Goal: Transaction & Acquisition: Purchase product/service

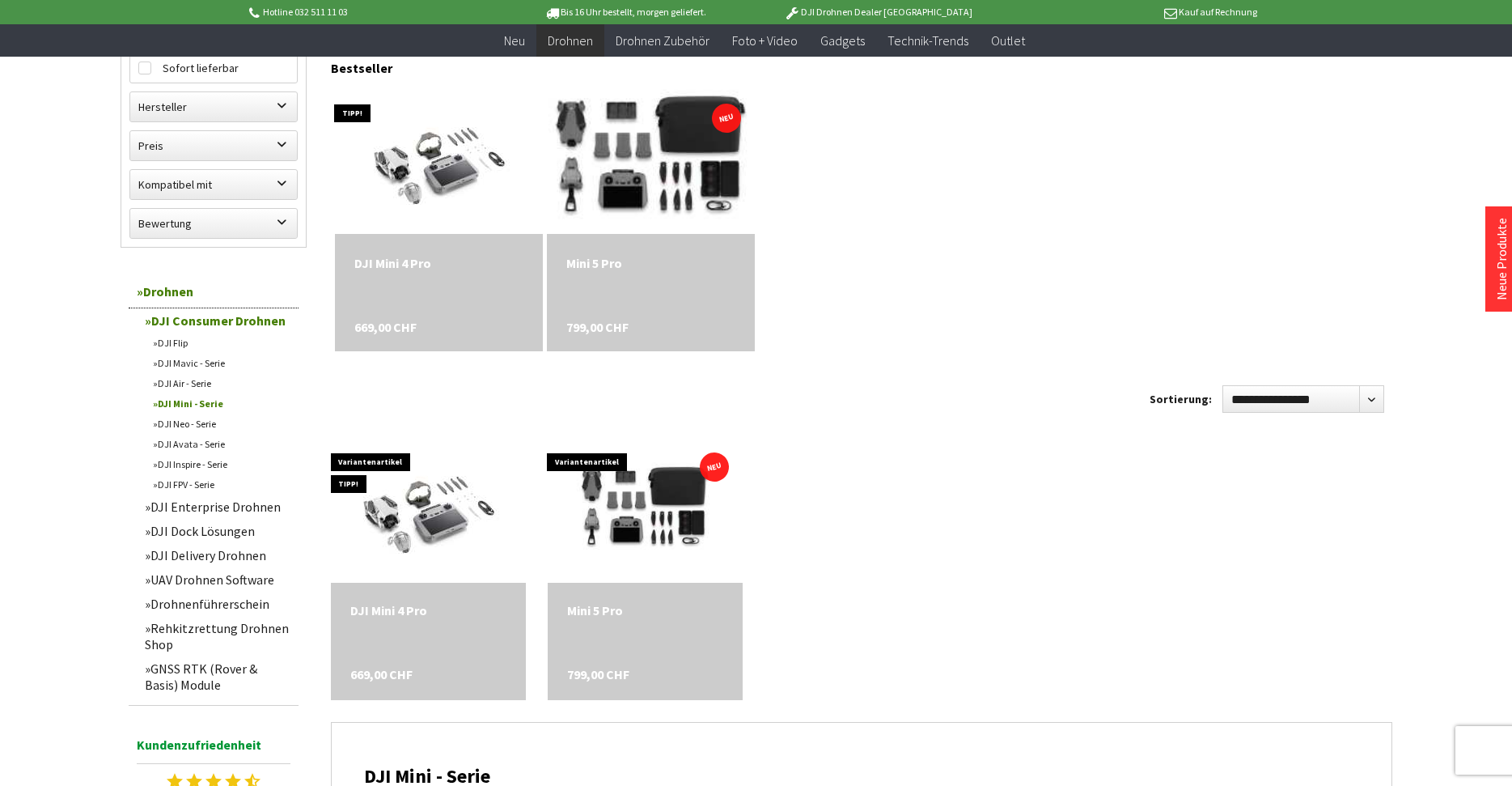
click at [622, 187] on img at bounding box center [651, 161] width 291 height 194
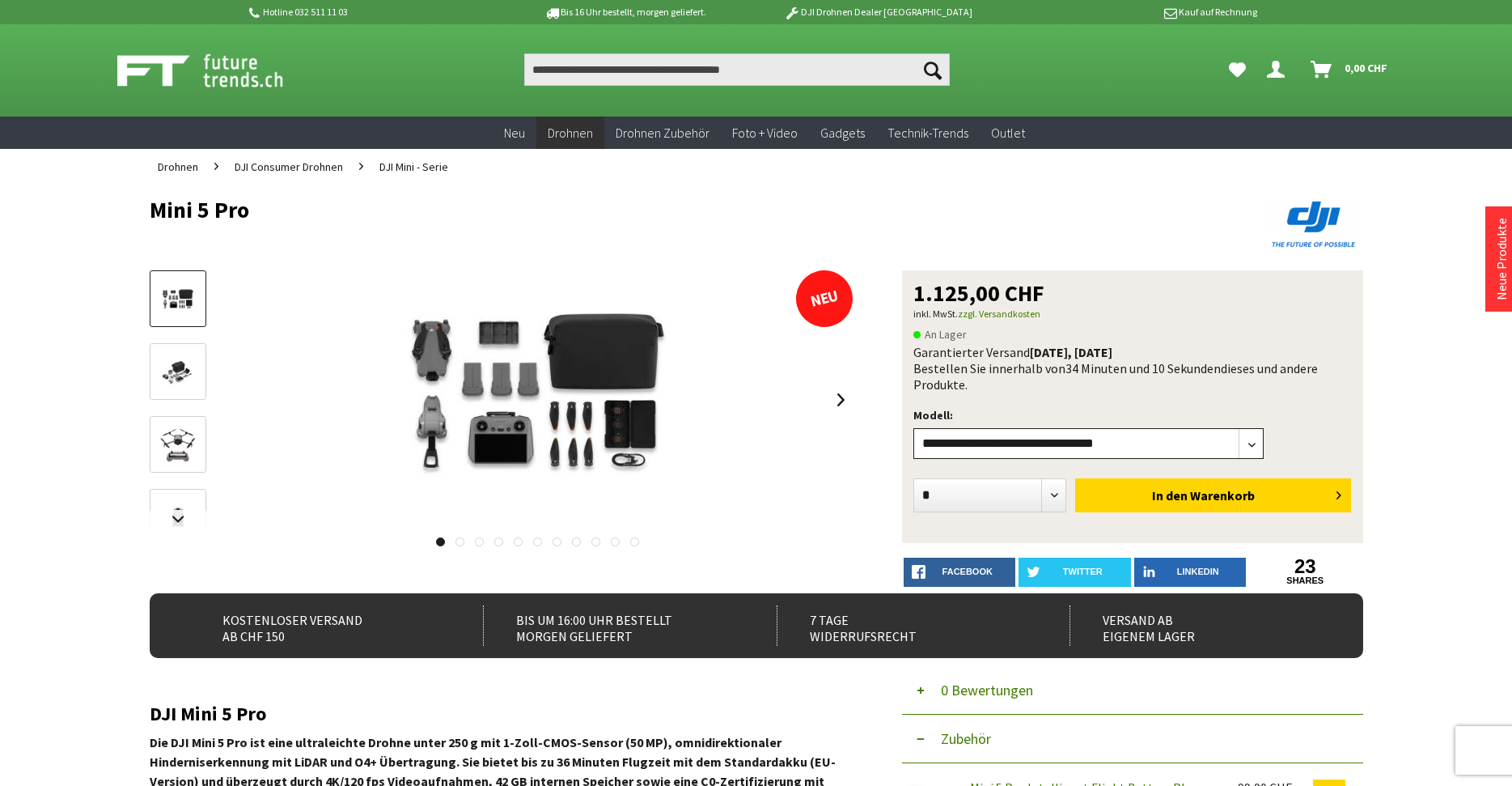
click at [1246, 443] on select"] "**********" at bounding box center [1089, 443] width 351 height 31
